Goal: Information Seeking & Learning: Learn about a topic

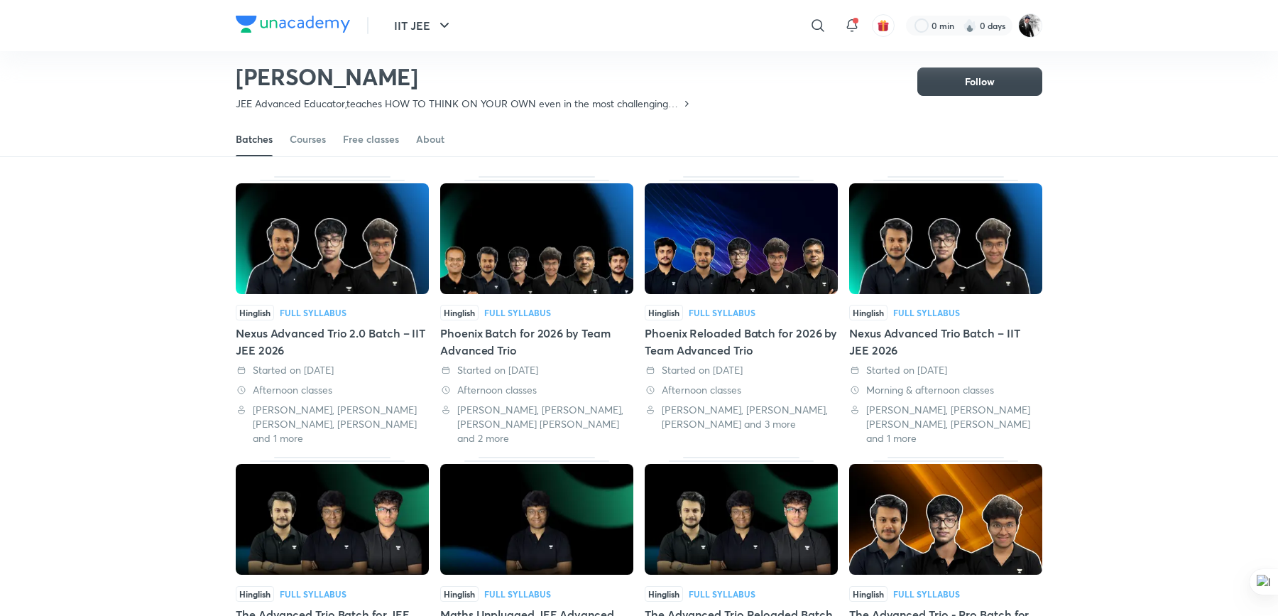
click at [257, 22] on img at bounding box center [293, 24] width 114 height 17
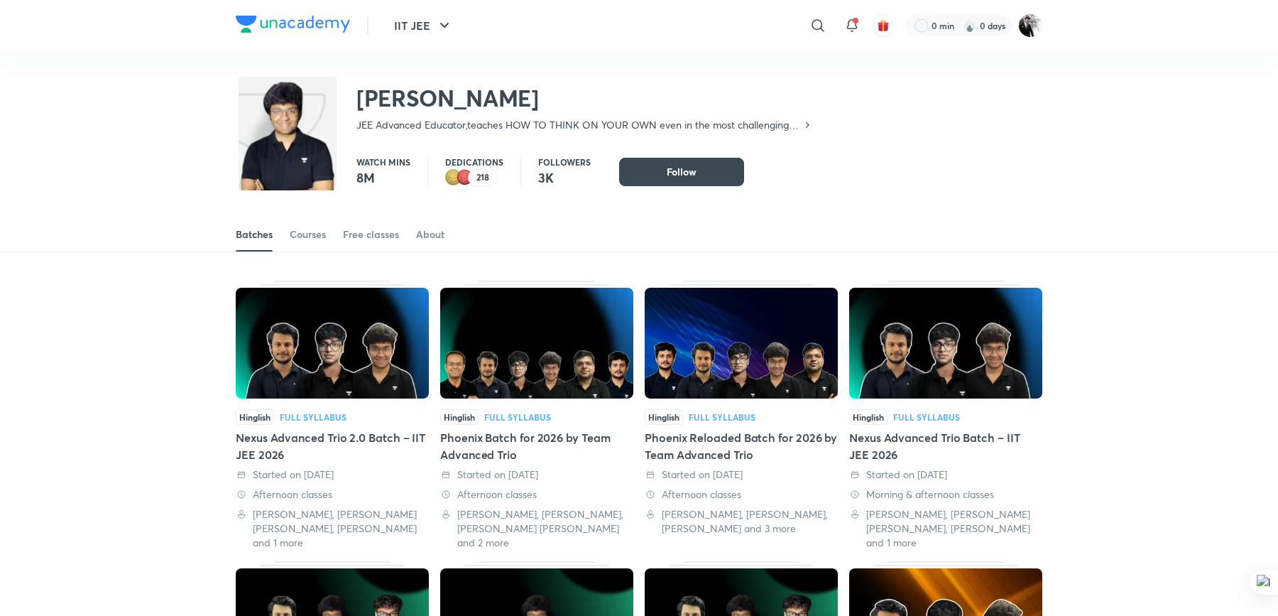
click at [330, 23] on img at bounding box center [293, 24] width 114 height 17
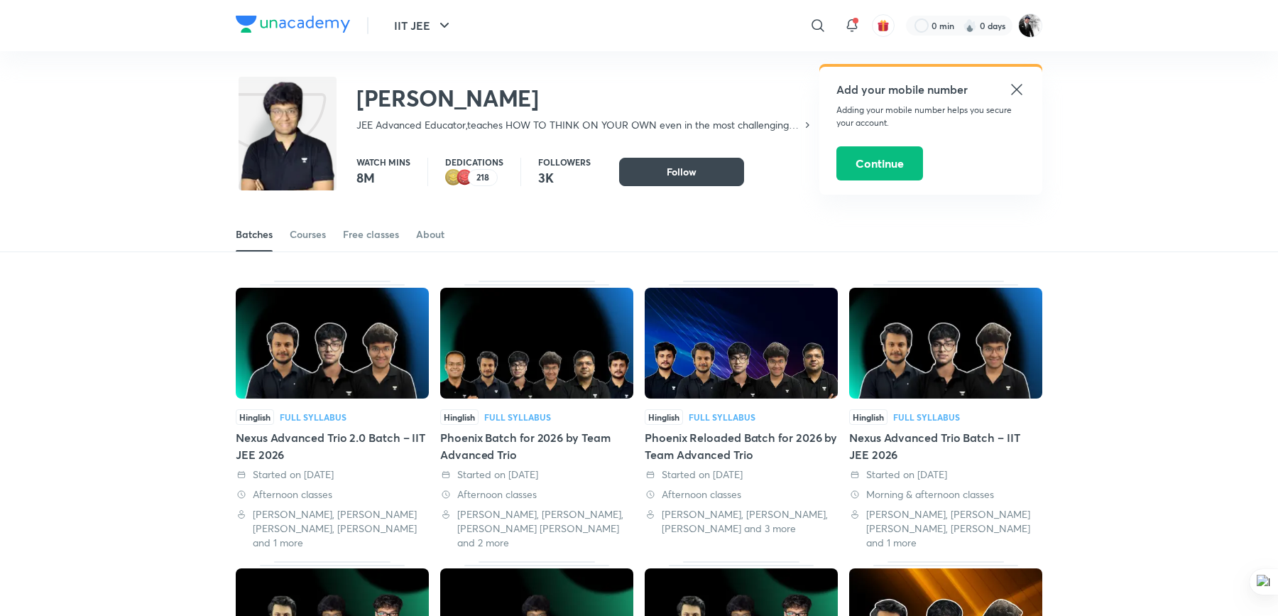
click at [1015, 88] on icon at bounding box center [1016, 89] width 11 height 11
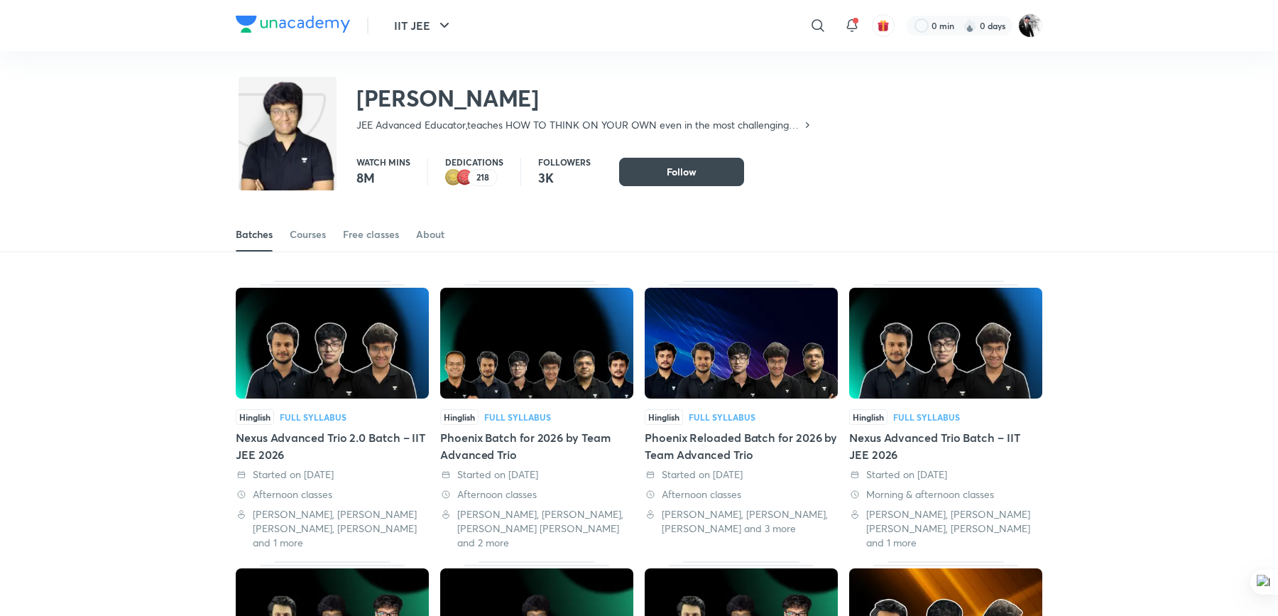
click at [312, 21] on img at bounding box center [293, 24] width 114 height 17
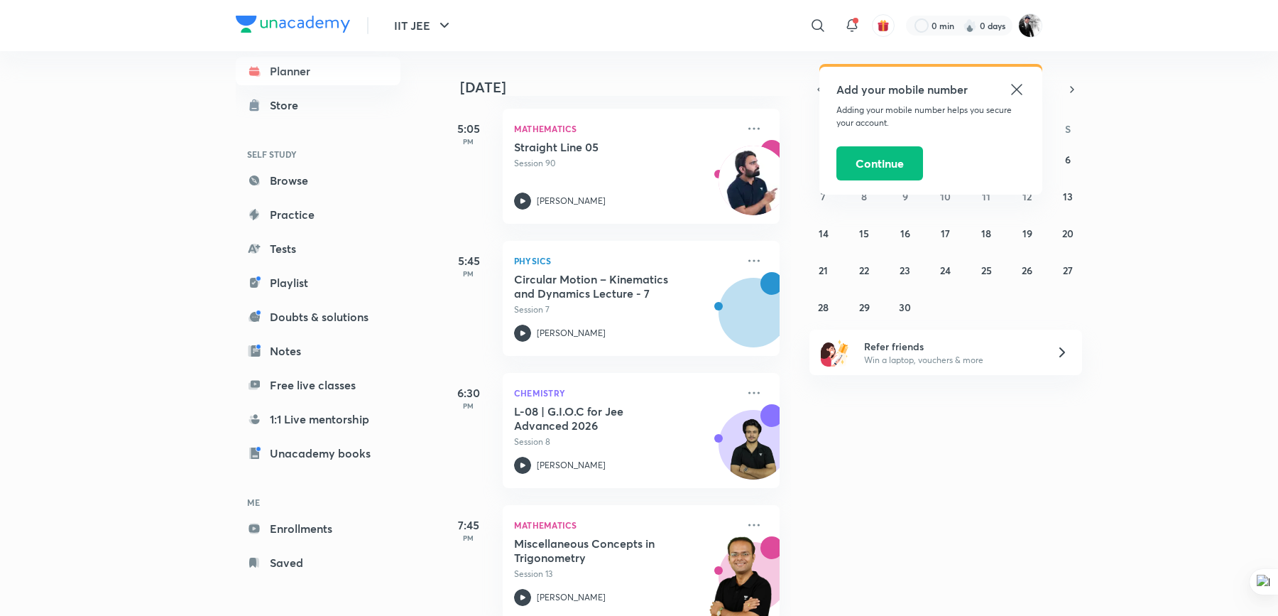
scroll to position [928, 0]
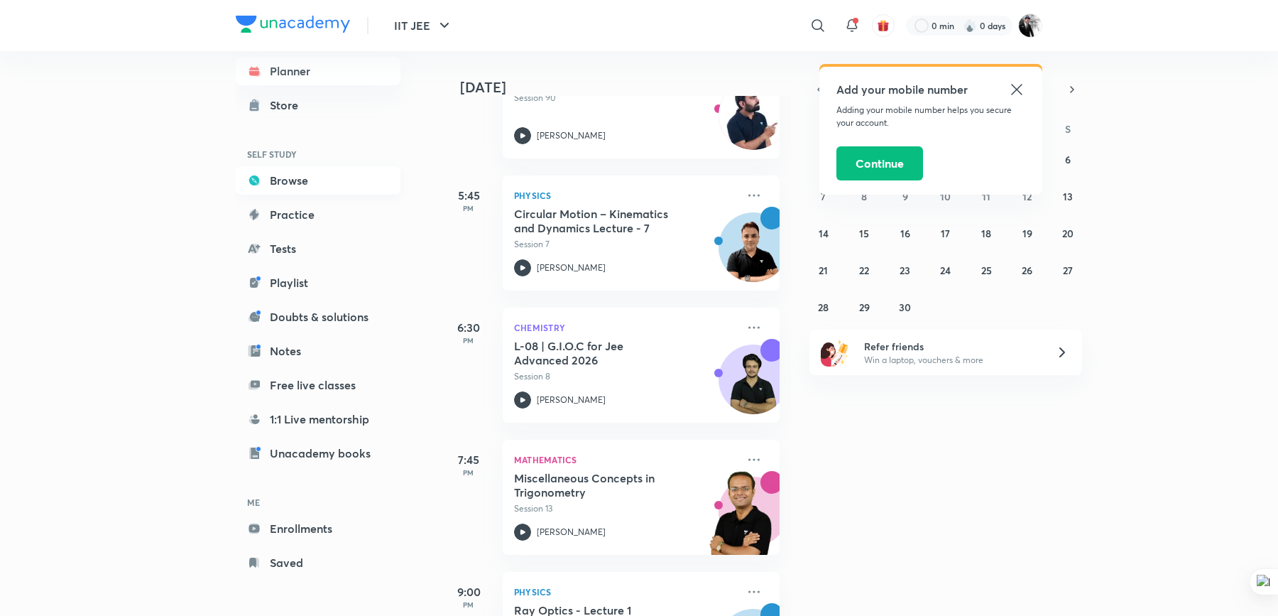
click at [291, 178] on link "Browse" at bounding box center [318, 180] width 165 height 28
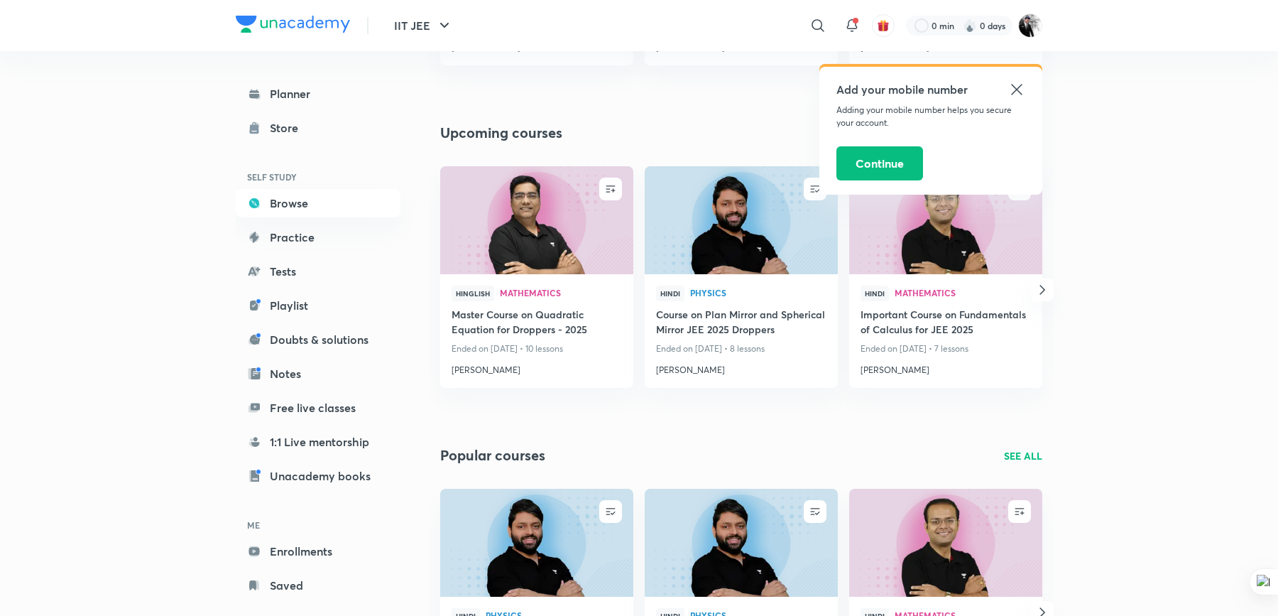
scroll to position [414, 0]
click at [1018, 87] on icon at bounding box center [1016, 89] width 17 height 17
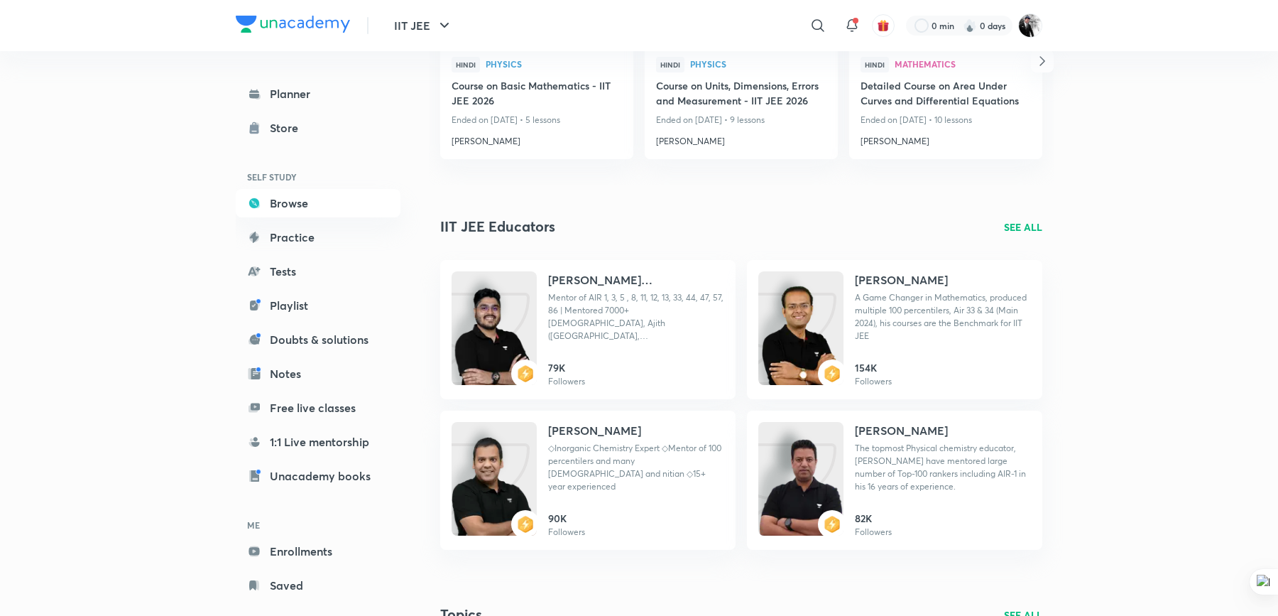
scroll to position [1055, 0]
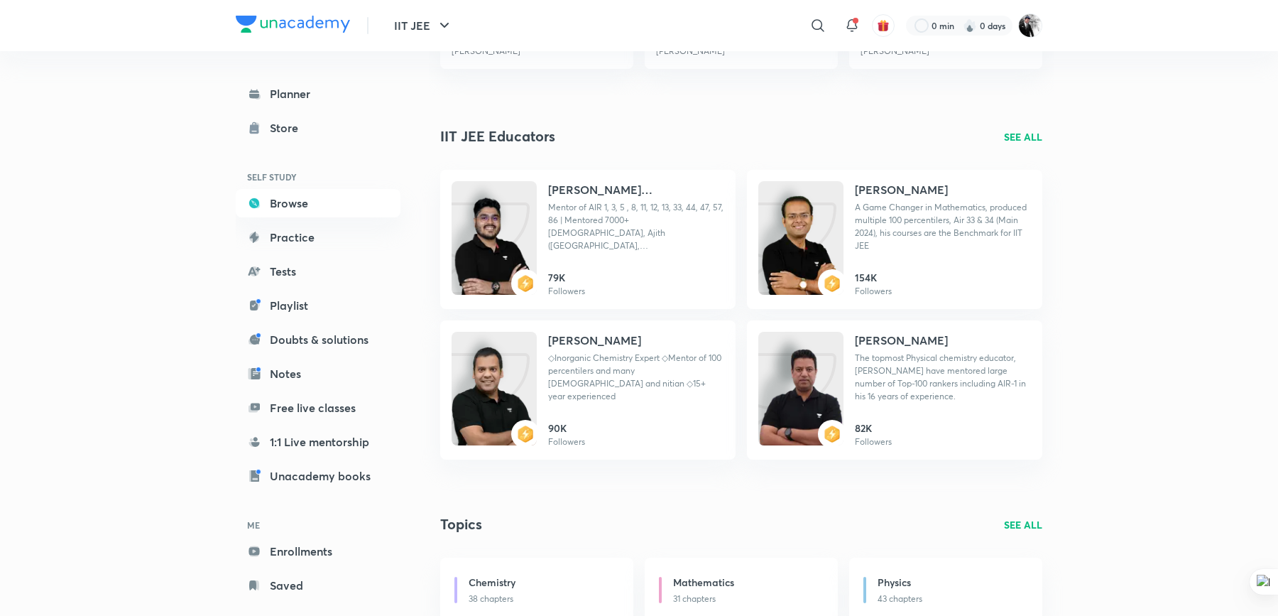
click at [1019, 140] on p "SEE ALL" at bounding box center [1023, 136] width 38 height 15
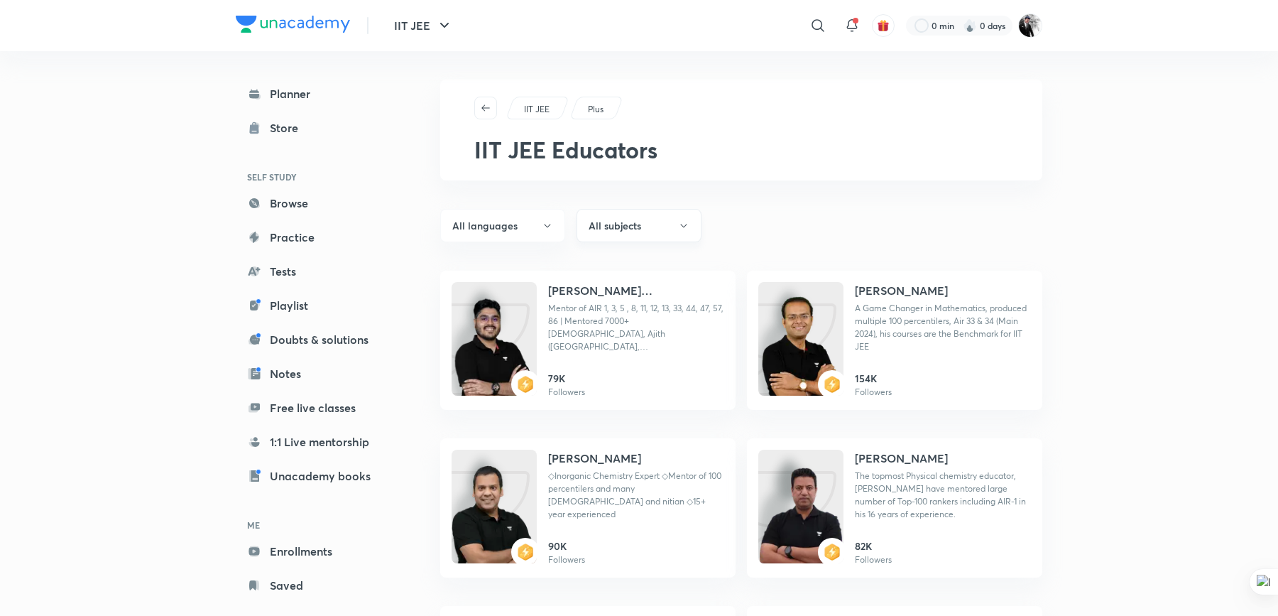
click at [657, 235] on button "All subjects" at bounding box center [639, 225] width 125 height 33
click at [625, 349] on span "Mathematics" at bounding box center [639, 347] width 107 height 15
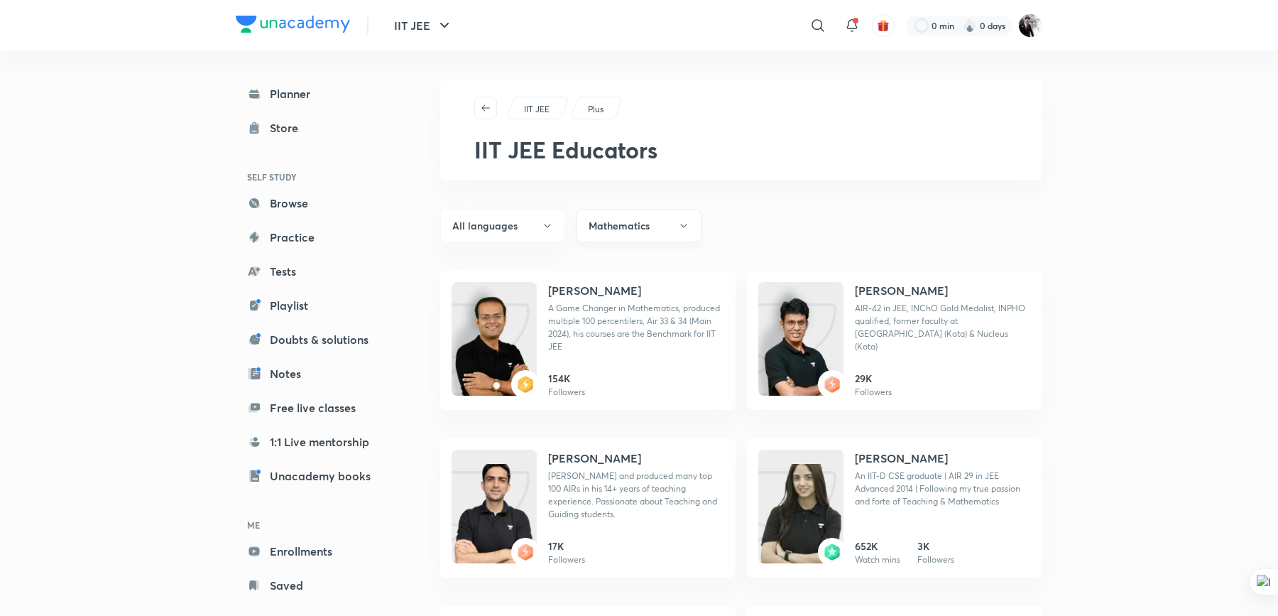
click at [657, 227] on button "Mathematics" at bounding box center [639, 225] width 125 height 33
click at [622, 315] on span "Physics" at bounding box center [639, 321] width 107 height 15
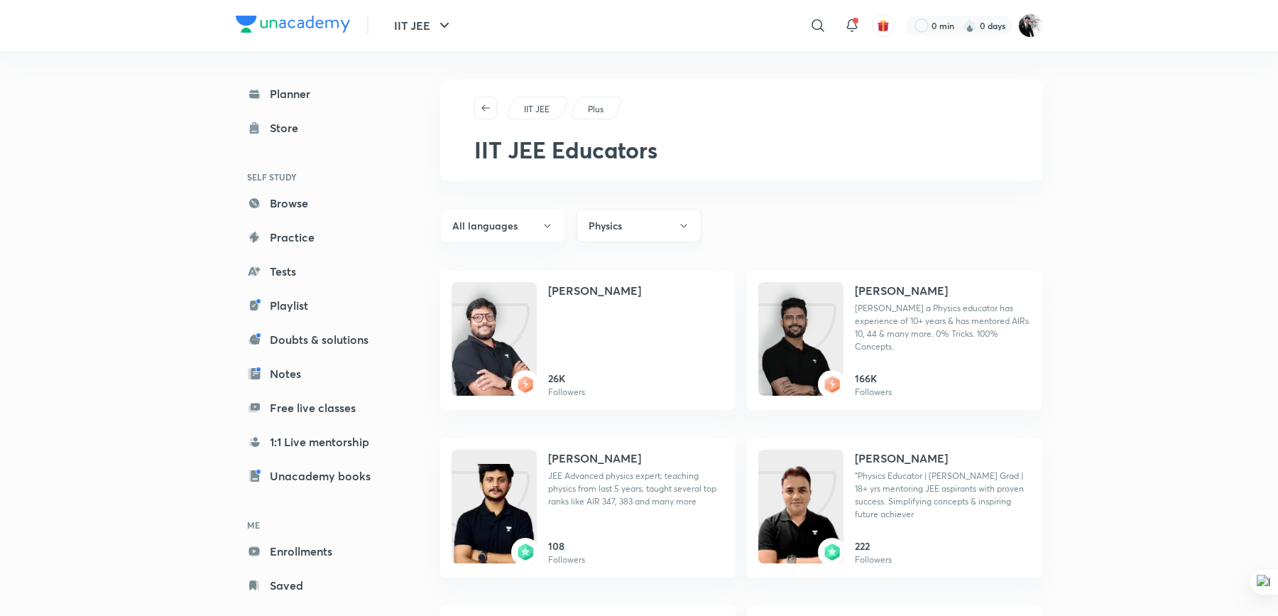
click at [675, 222] on button "Physics" at bounding box center [639, 225] width 125 height 33
click at [638, 297] on span "Chemistry" at bounding box center [639, 295] width 107 height 15
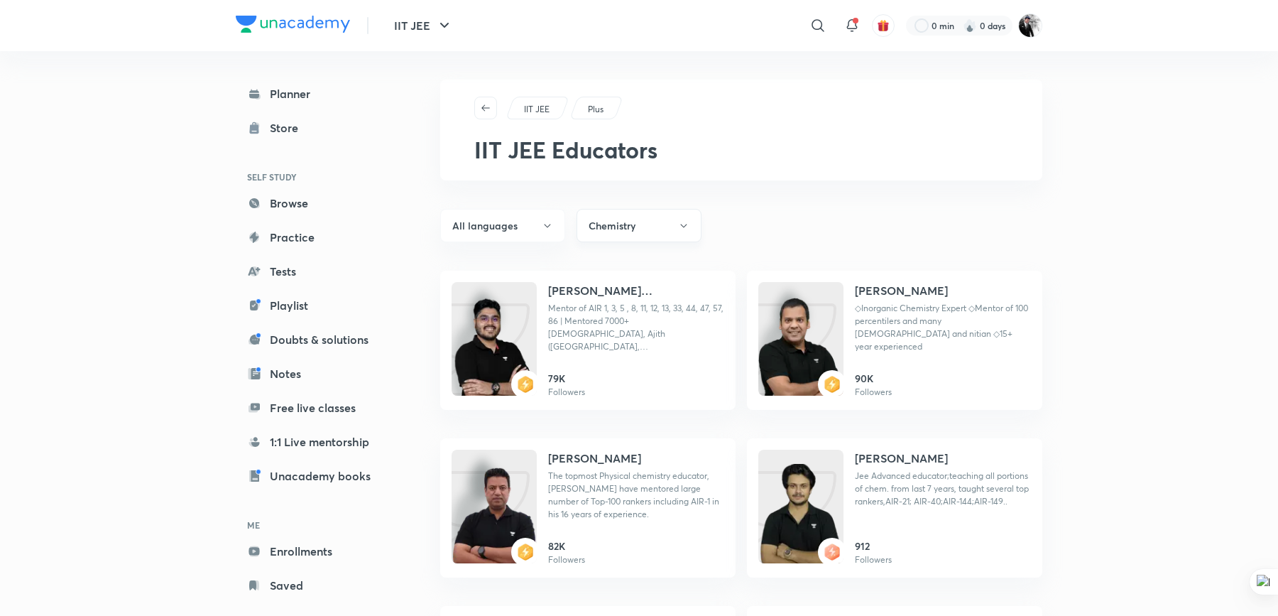
click at [642, 227] on button "Chemistry" at bounding box center [639, 225] width 125 height 33
click at [633, 322] on span "Physics" at bounding box center [639, 321] width 107 height 15
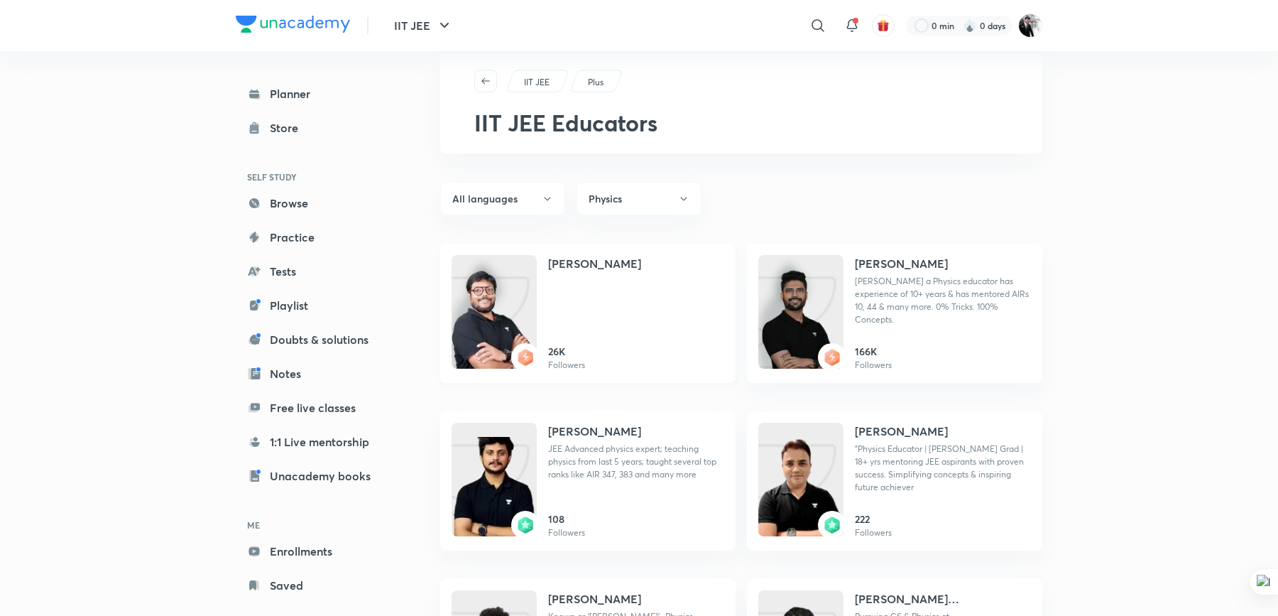
scroll to position [22, 0]
